Goal: Go to known website: Access a specific website the user already knows

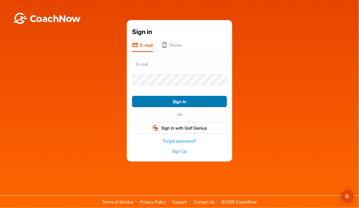
type input "pauloscott300@gmail.com"
click at [180, 101] on button "Sign In" at bounding box center [179, 101] width 95 height 11
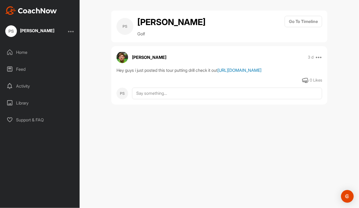
click at [217, 73] on link "[URL][DOMAIN_NAME]" at bounding box center [239, 69] width 44 height 5
